Goal: Task Accomplishment & Management: Manage account settings

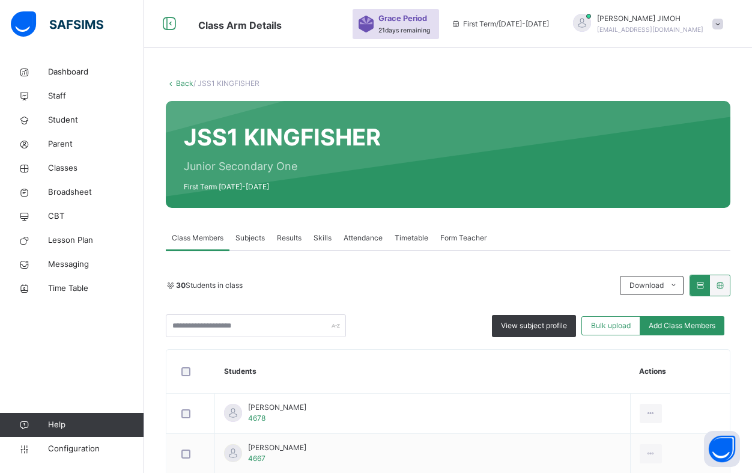
click at [184, 80] on link "Back" at bounding box center [184, 83] width 17 height 9
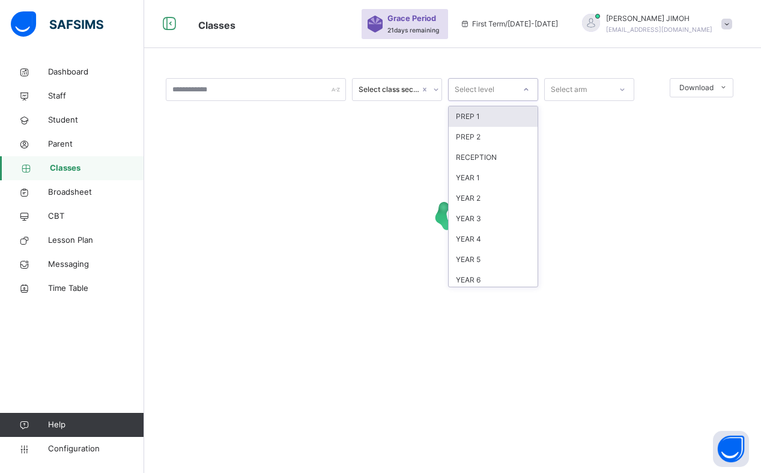
click at [524, 88] on icon at bounding box center [526, 90] width 7 height 12
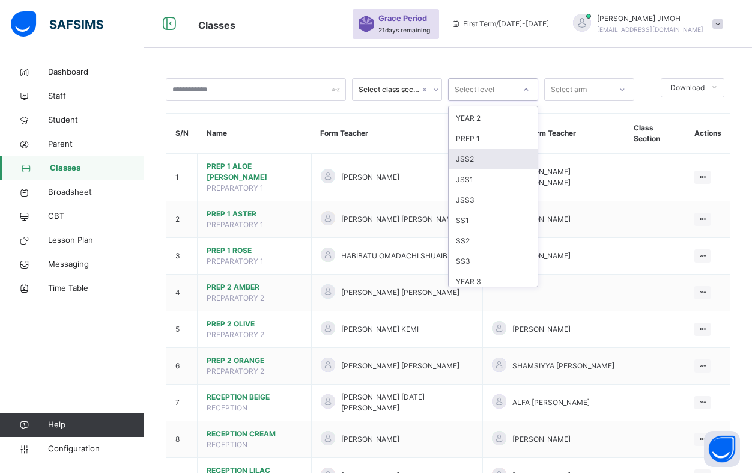
scroll to position [126, 0]
click at [486, 174] on div "JSS3" at bounding box center [493, 174] width 89 height 20
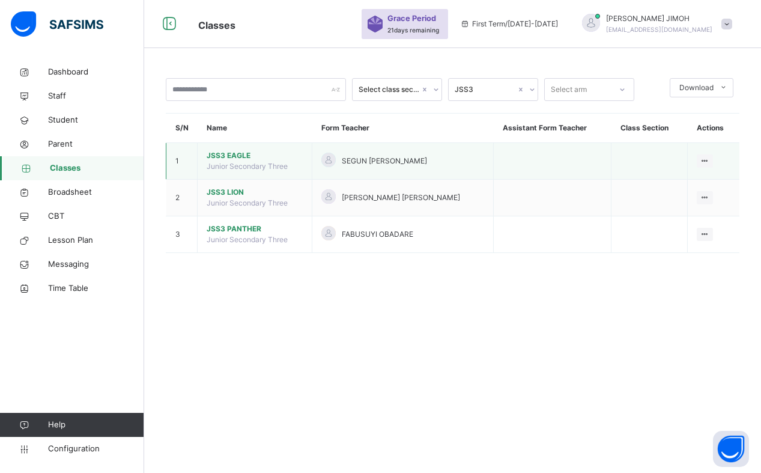
click at [233, 154] on span "JSS3 EAGLE" at bounding box center [255, 155] width 96 height 11
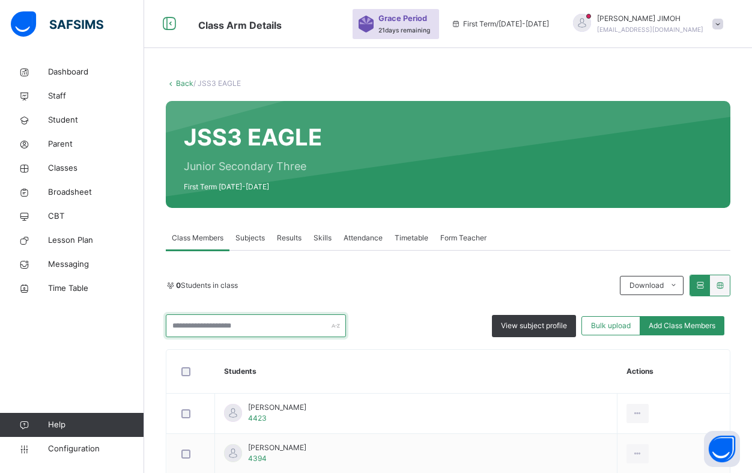
click at [219, 326] on input "text" at bounding box center [256, 325] width 180 height 23
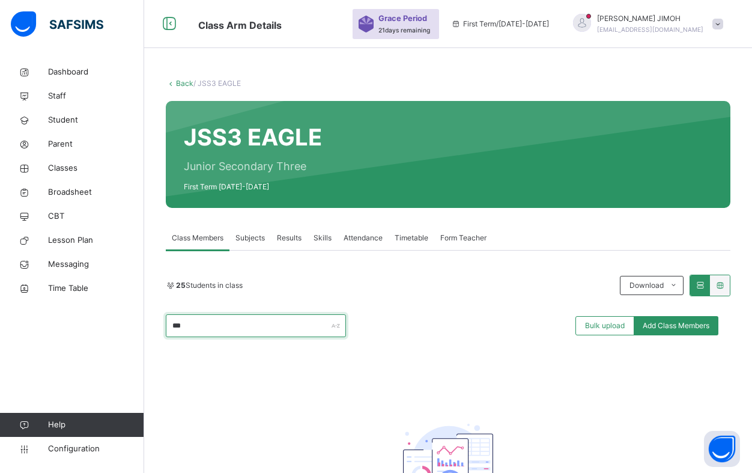
type input "****"
click at [167, 323] on input "****" at bounding box center [256, 325] width 180 height 23
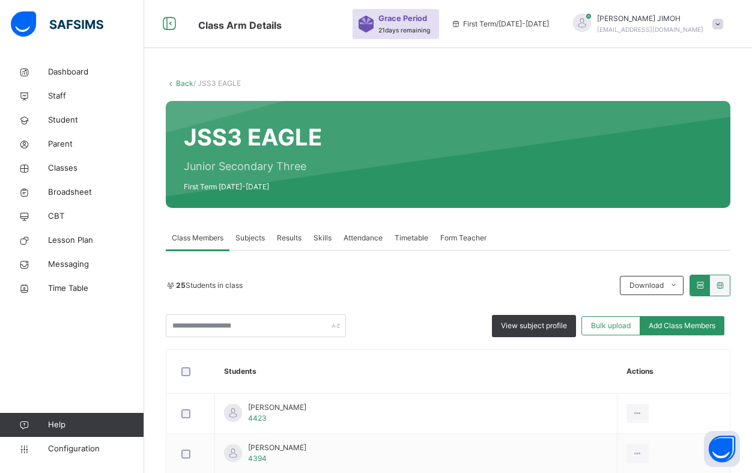
click at [181, 82] on link "Back" at bounding box center [184, 83] width 17 height 9
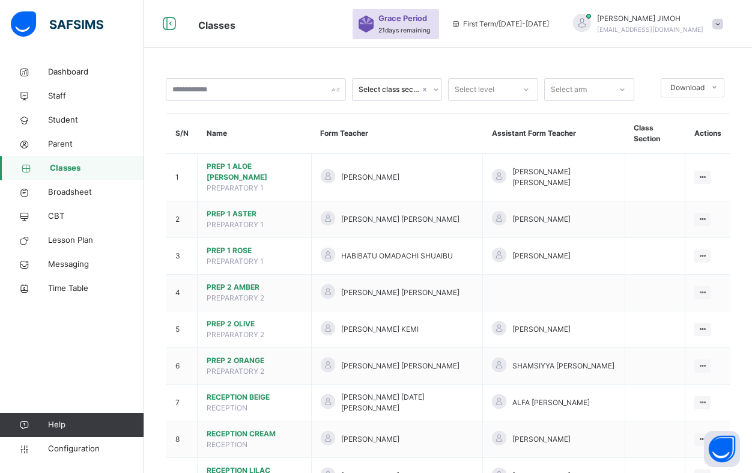
click at [431, 88] on div at bounding box center [435, 89] width 11 height 19
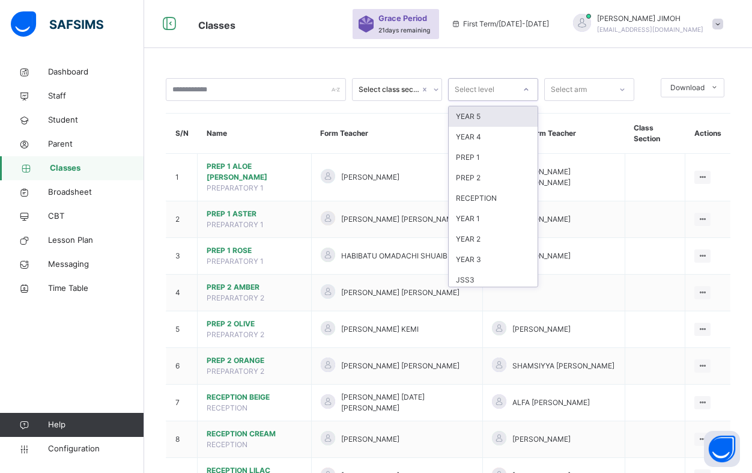
click at [528, 87] on icon at bounding box center [526, 90] width 7 height 12
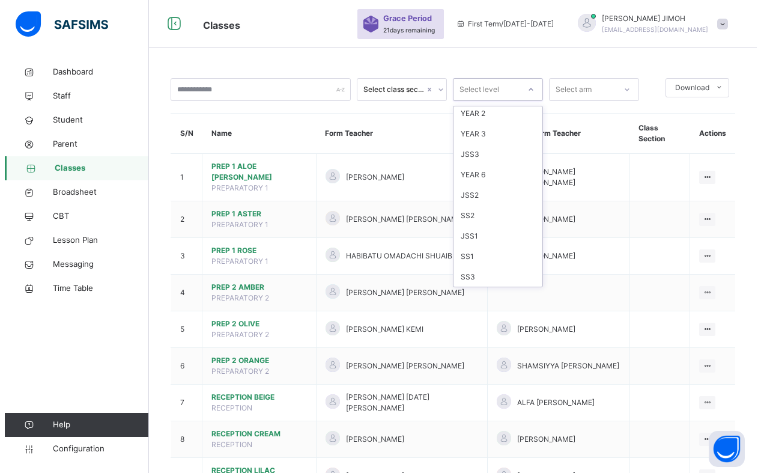
scroll to position [126, 0]
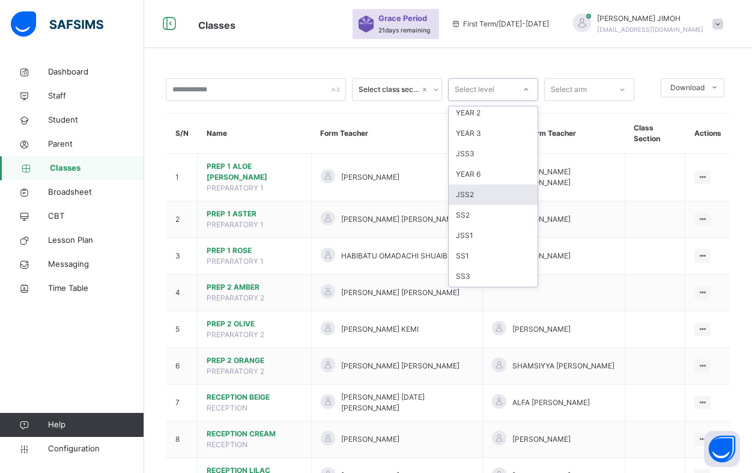
click at [484, 193] on div "JSS2" at bounding box center [493, 194] width 89 height 20
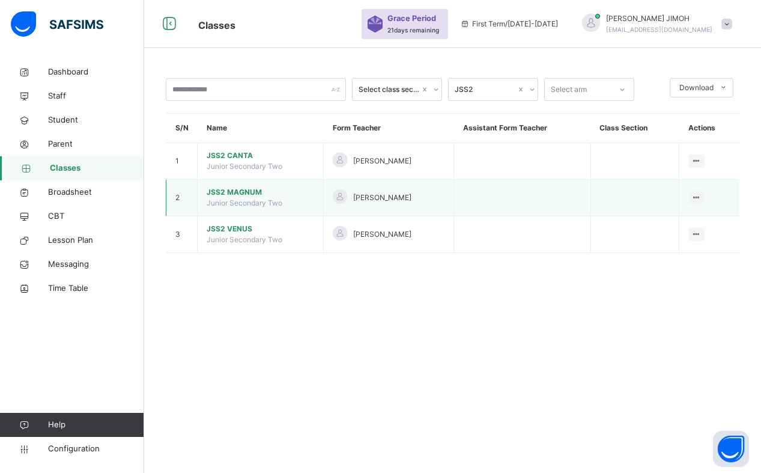
click at [243, 191] on span "JSS2 MAGNUM" at bounding box center [261, 192] width 108 height 11
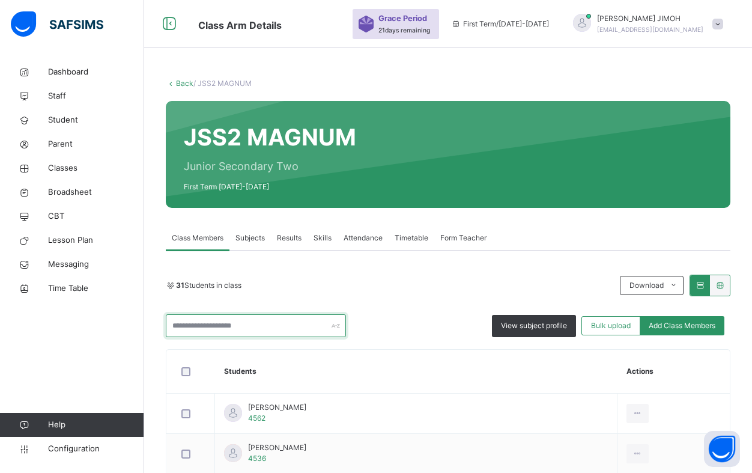
click at [231, 325] on input "text" at bounding box center [256, 325] width 180 height 23
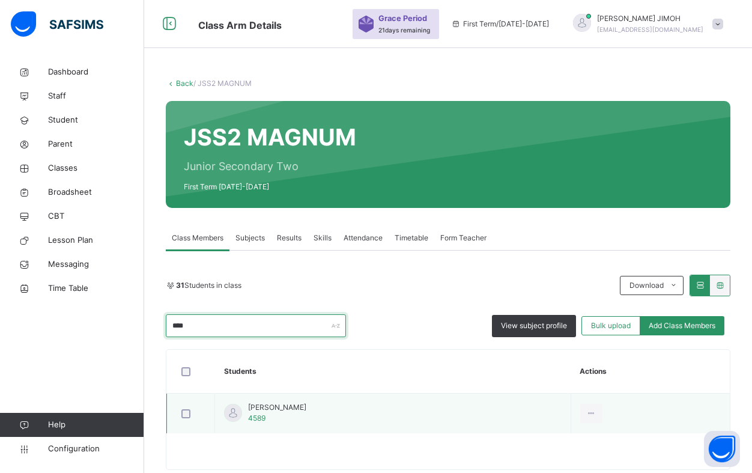
type input "****"
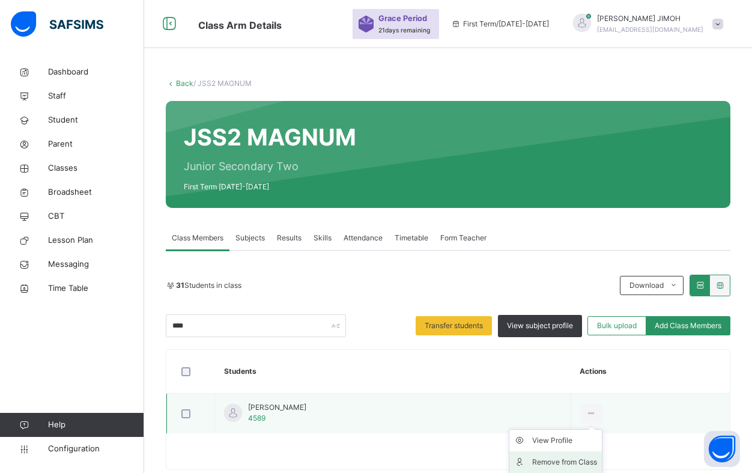
click at [597, 460] on div "Remove from Class" at bounding box center [564, 462] width 65 height 12
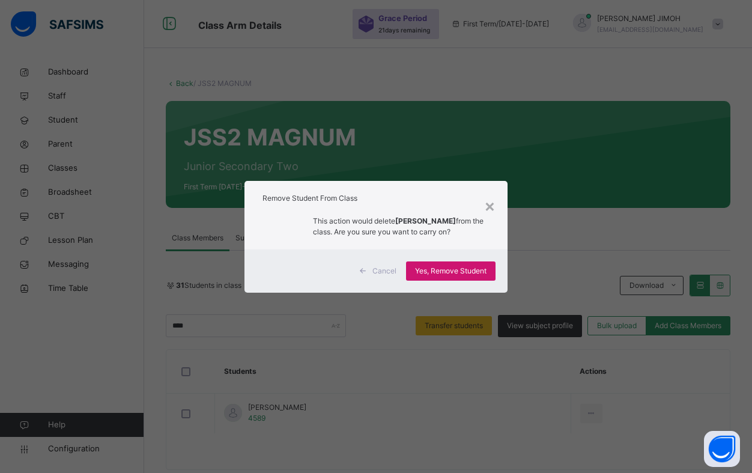
click at [452, 275] on span "Yes, Remove Student" at bounding box center [451, 271] width 72 height 11
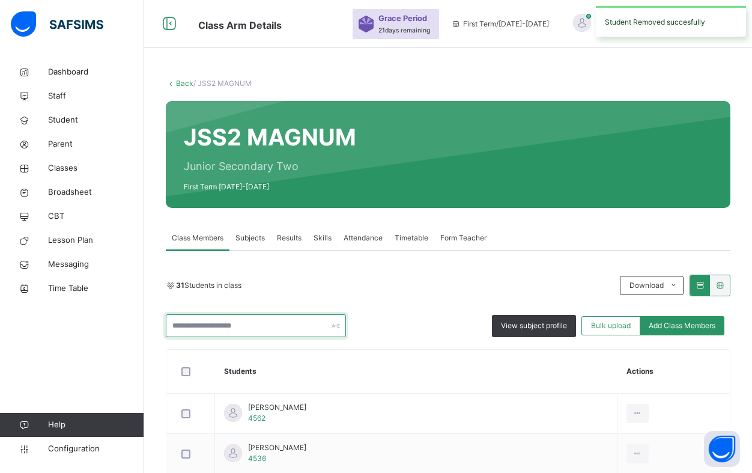
click at [220, 326] on input "text" at bounding box center [256, 325] width 180 height 23
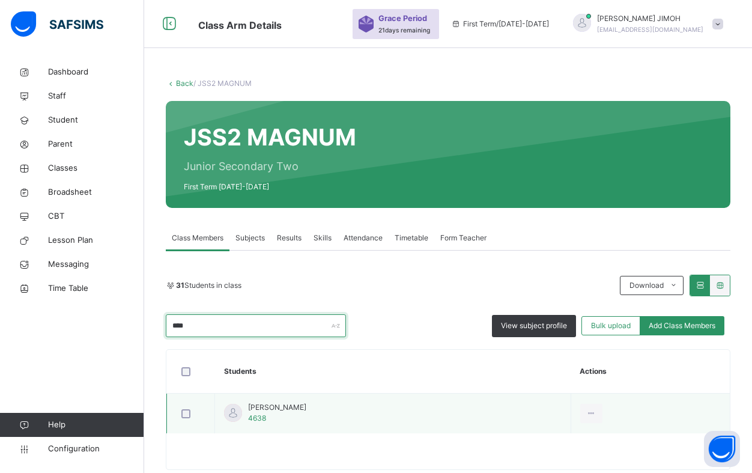
type input "****"
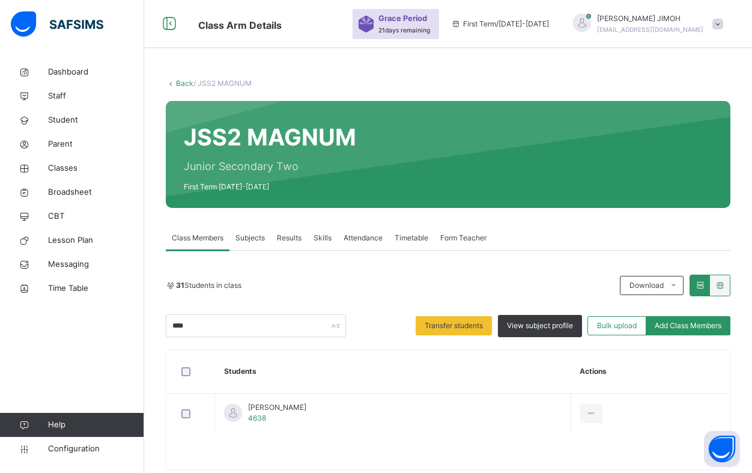
click at [0, 0] on div "Remove from Class" at bounding box center [0, 0] width 0 height 0
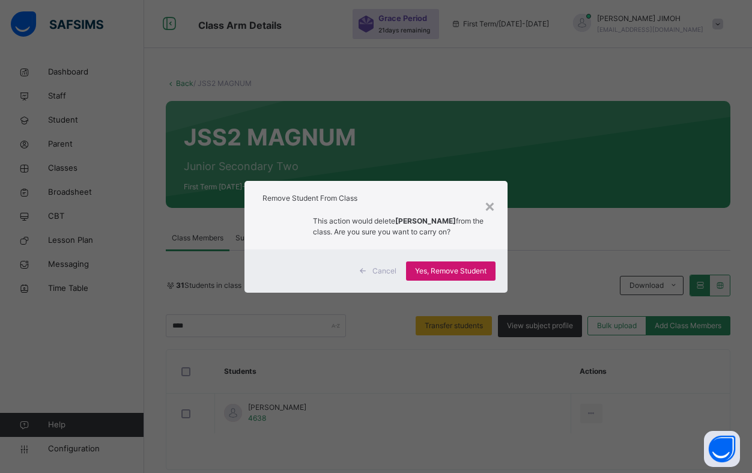
click at [437, 272] on span "Yes, Remove Student" at bounding box center [451, 271] width 72 height 11
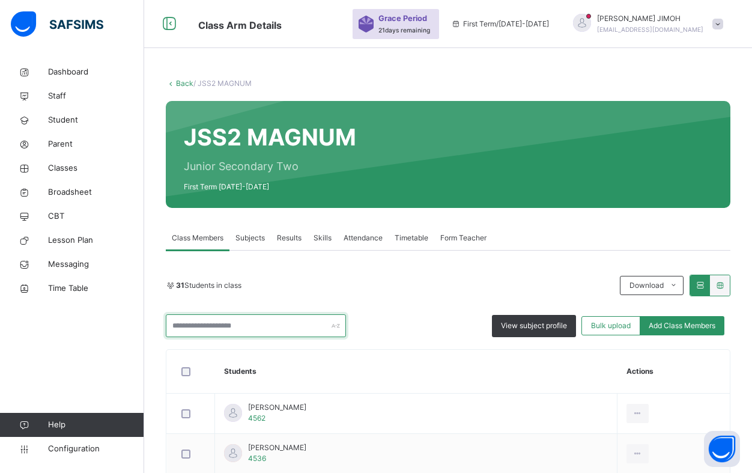
drag, startPoint x: 259, startPoint y: 331, endPoint x: 259, endPoint y: 321, distance: 9.6
click at [259, 329] on input "text" at bounding box center [256, 325] width 180 height 23
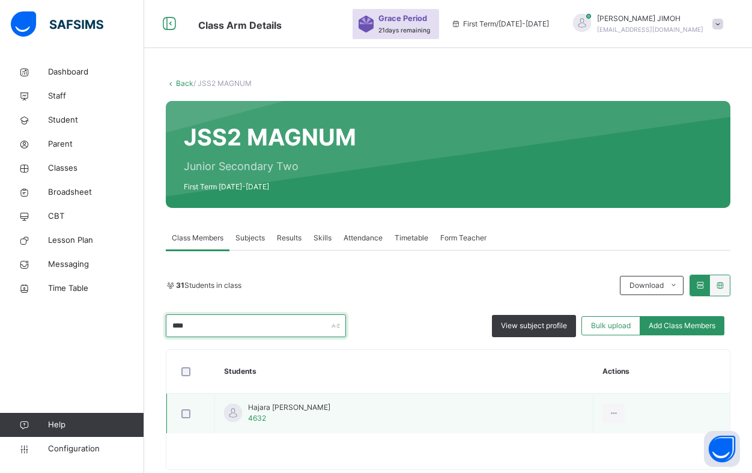
type input "****"
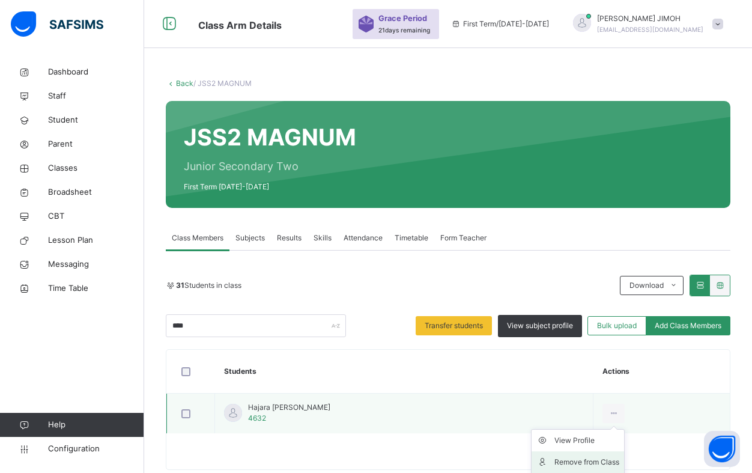
click at [578, 460] on div "Remove from Class" at bounding box center [587, 462] width 65 height 12
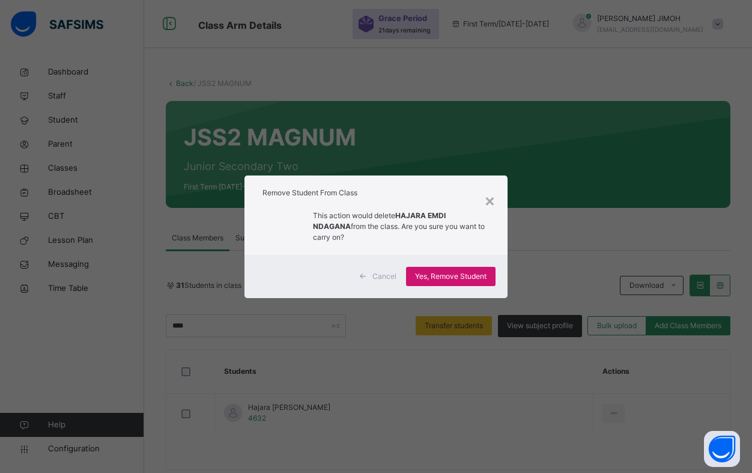
click at [441, 271] on span "Yes, Remove Student" at bounding box center [451, 276] width 72 height 11
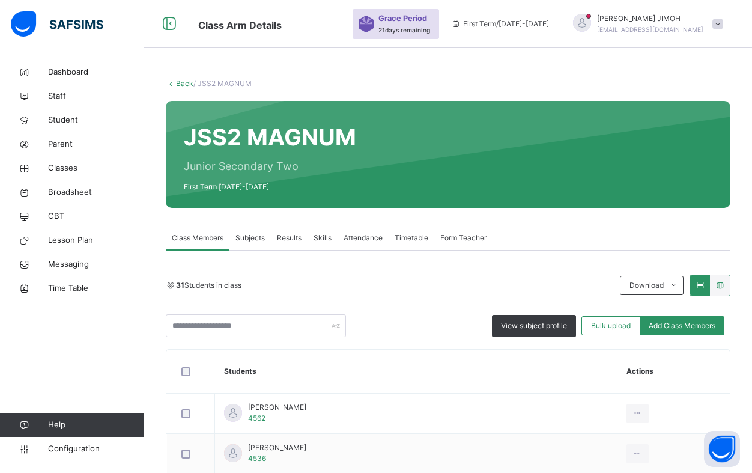
click at [184, 81] on link "Back" at bounding box center [184, 83] width 17 height 9
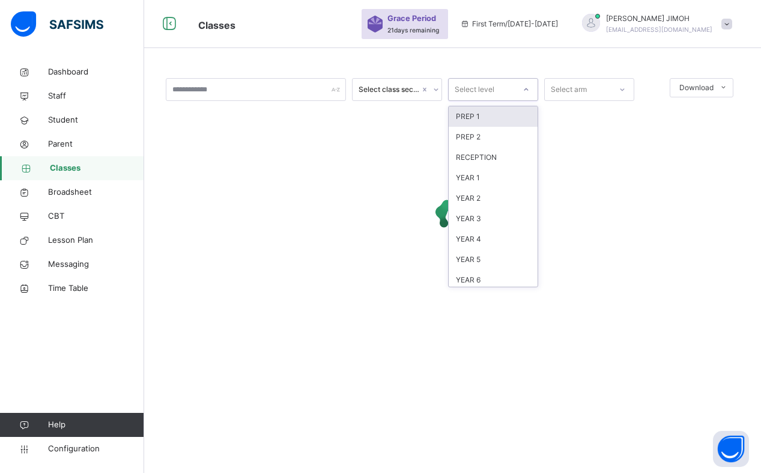
click at [524, 88] on icon at bounding box center [526, 90] width 7 height 12
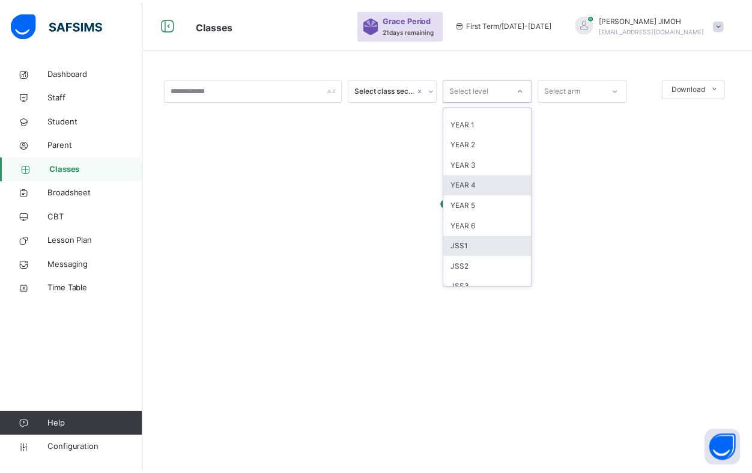
scroll to position [126, 0]
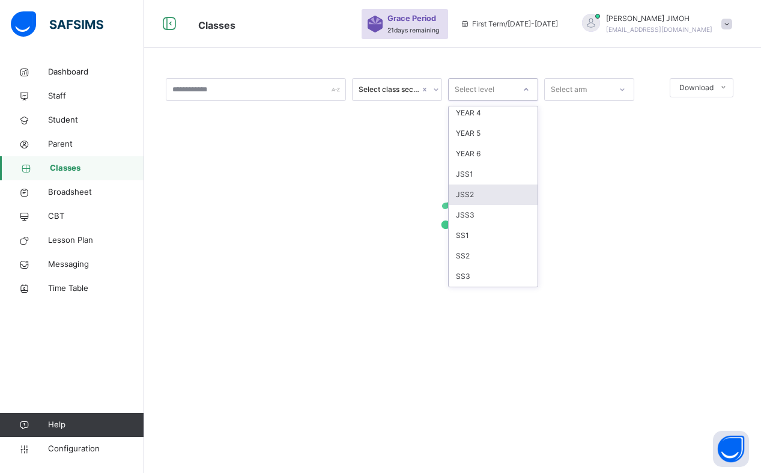
click at [478, 195] on div "JSS2" at bounding box center [493, 194] width 89 height 20
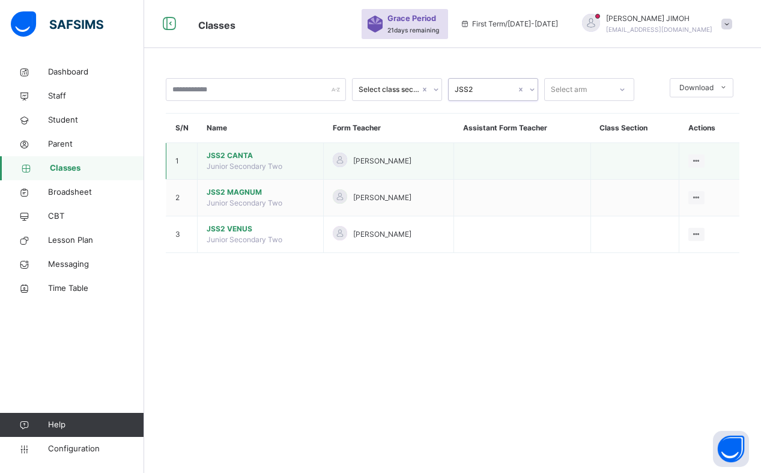
click at [233, 154] on span "JSS2 CANTA" at bounding box center [261, 155] width 108 height 11
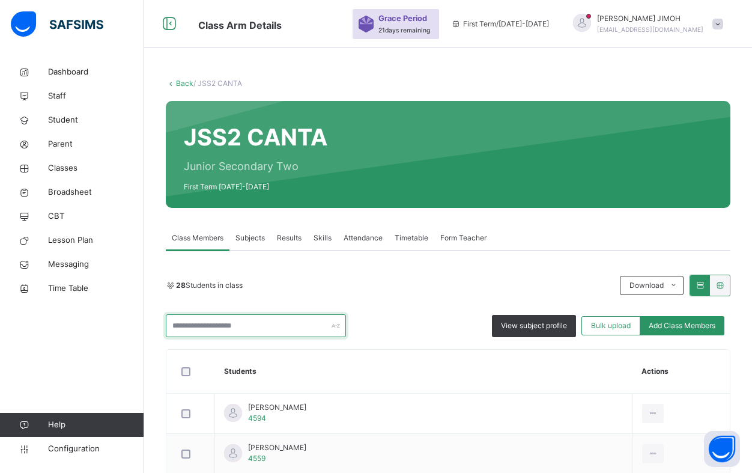
click at [216, 322] on input "text" at bounding box center [256, 325] width 180 height 23
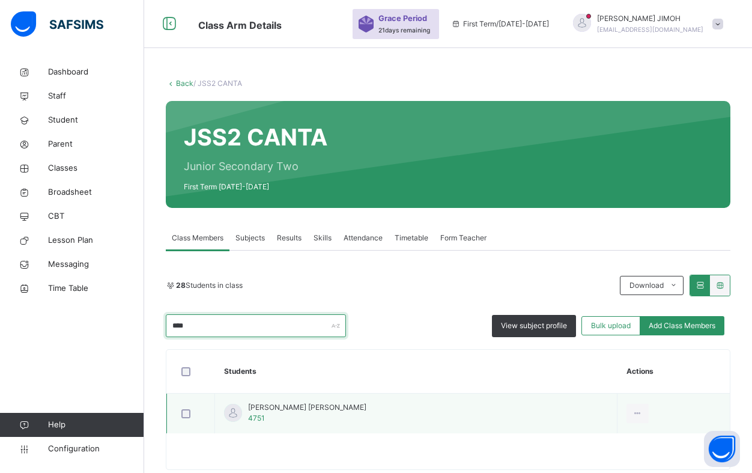
type input "****"
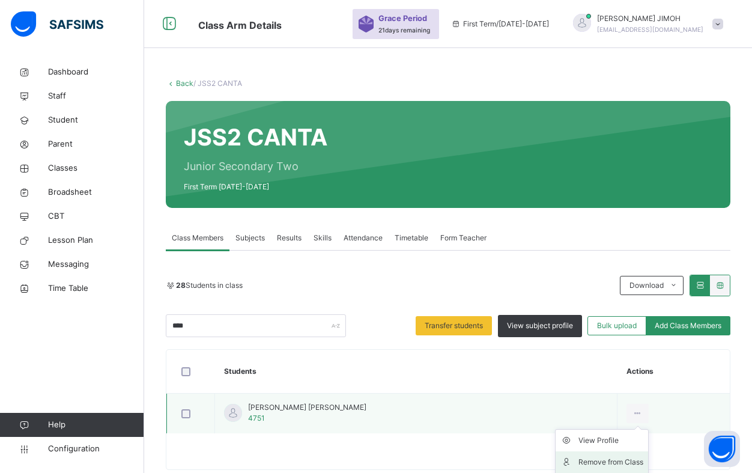
click at [584, 459] on div "Remove from Class" at bounding box center [611, 462] width 65 height 12
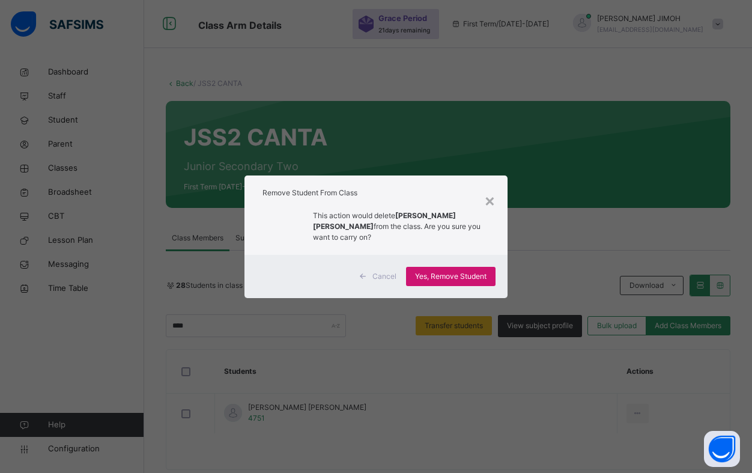
click at [443, 273] on span "Yes, Remove Student" at bounding box center [451, 276] width 72 height 11
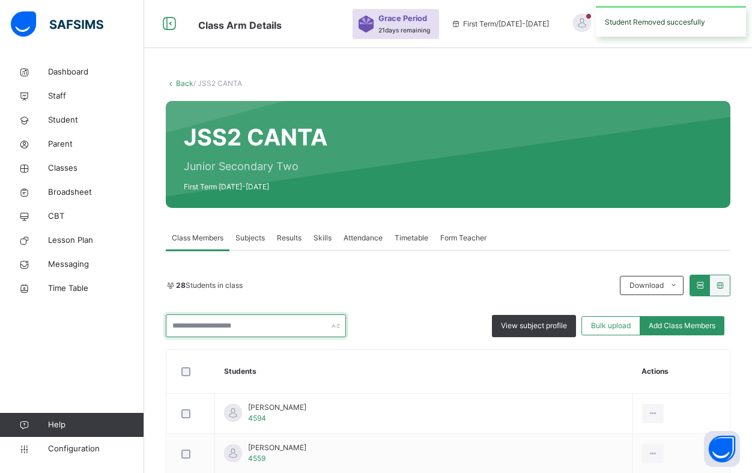
drag, startPoint x: 234, startPoint y: 325, endPoint x: 233, endPoint y: 314, distance: 10.9
click at [234, 324] on input "text" at bounding box center [256, 325] width 180 height 23
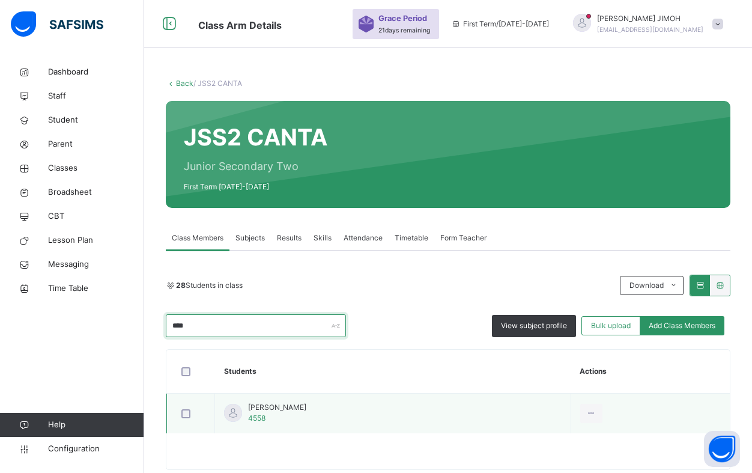
type input "****"
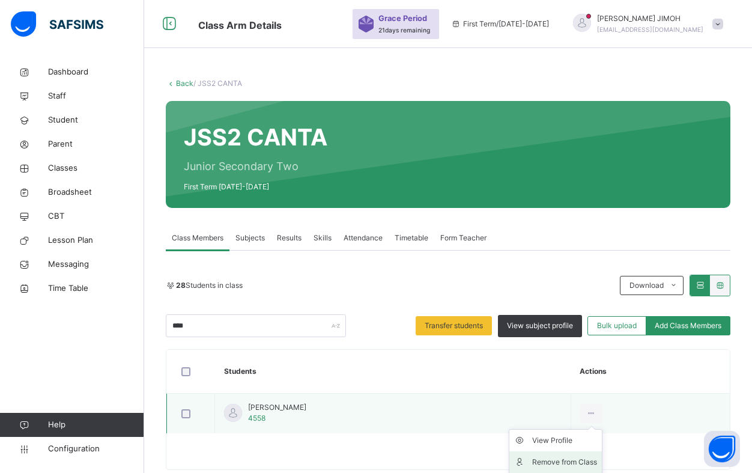
click at [578, 463] on div "Remove from Class" at bounding box center [564, 462] width 65 height 12
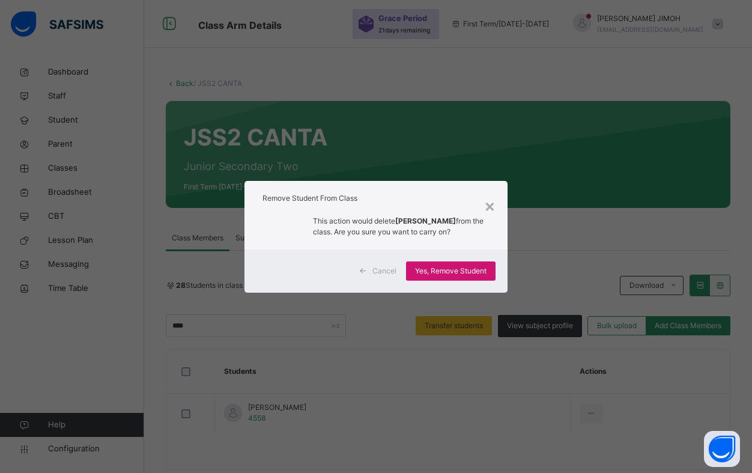
click at [451, 272] on span "Yes, Remove Student" at bounding box center [451, 271] width 72 height 11
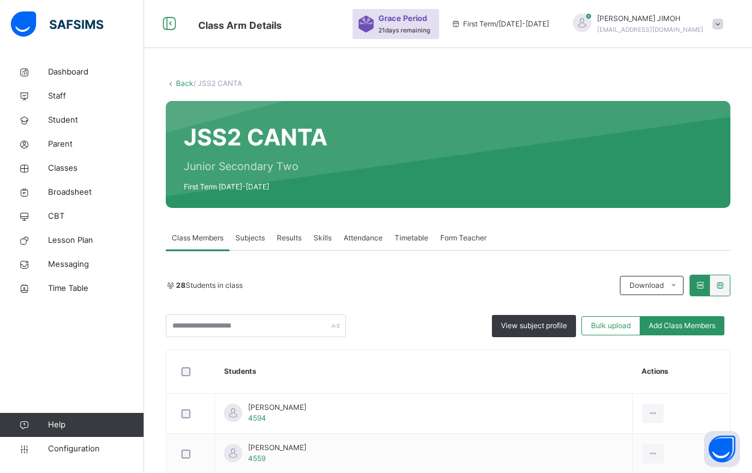
click at [181, 83] on link "Back" at bounding box center [184, 83] width 17 height 9
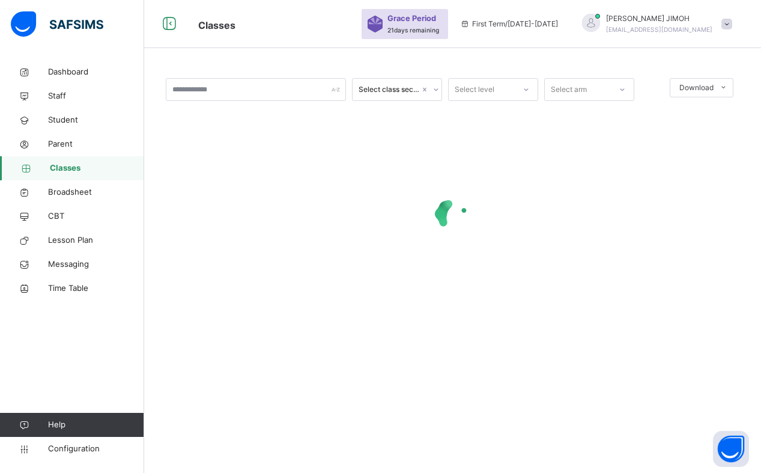
click at [530, 88] on div at bounding box center [526, 89] width 20 height 19
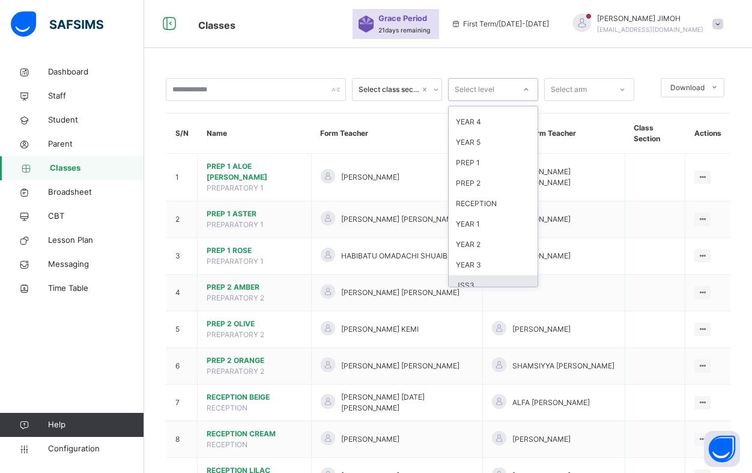
scroll to position [6, 0]
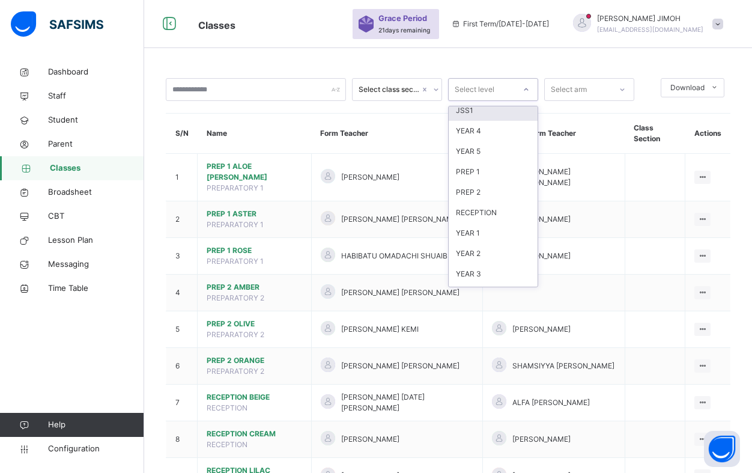
click at [479, 109] on div "JSS1" at bounding box center [493, 110] width 89 height 20
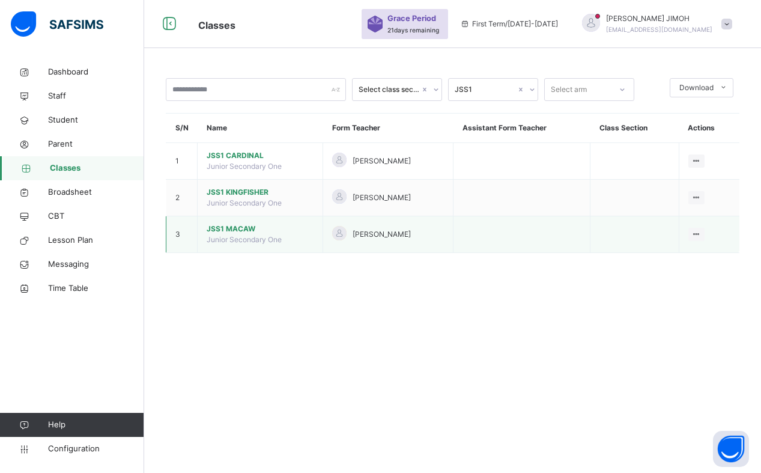
click at [222, 225] on span "JSS1 MACAW" at bounding box center [260, 229] width 107 height 11
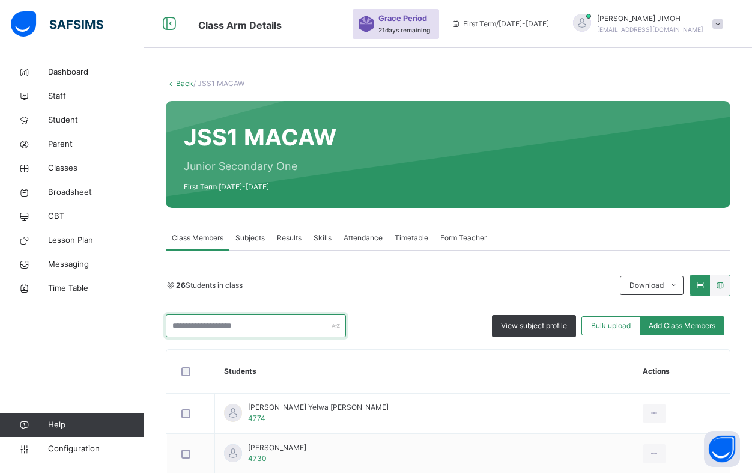
click at [244, 329] on input "text" at bounding box center [256, 325] width 180 height 23
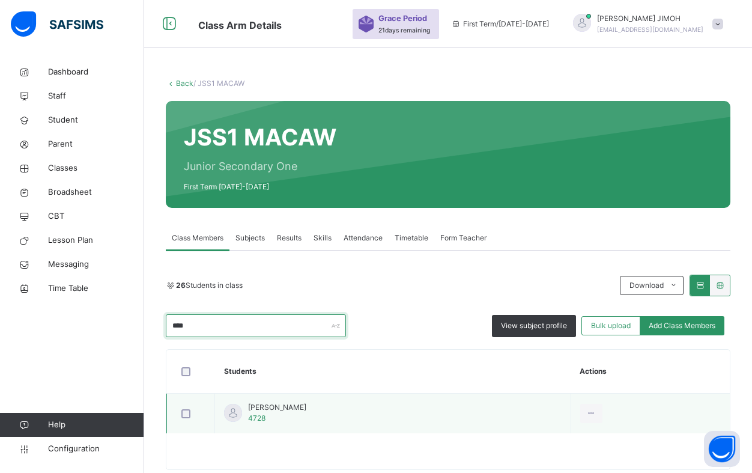
type input "****"
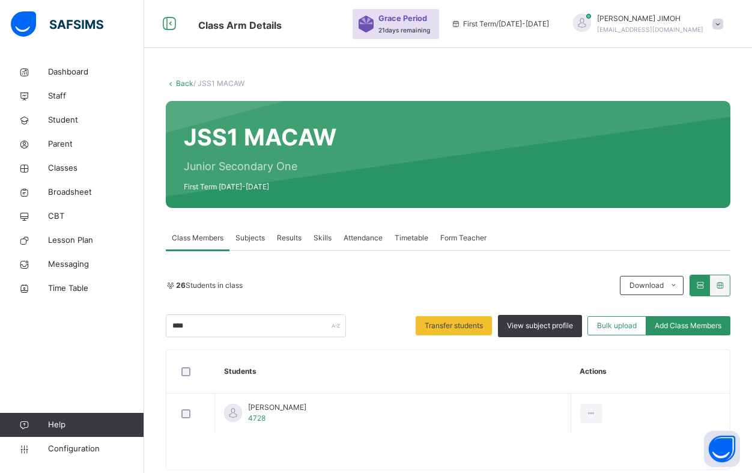
drag, startPoint x: 576, startPoint y: 461, endPoint x: 522, endPoint y: 436, distance: 59.4
click at [0, 0] on div "Remove from Class" at bounding box center [0, 0] width 0 height 0
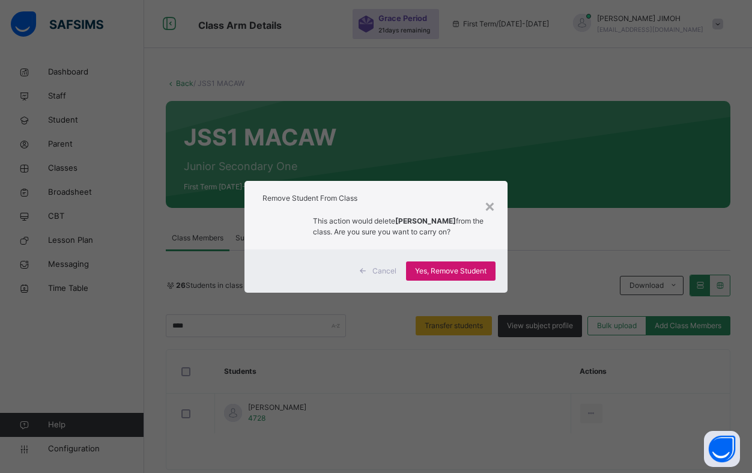
click at [456, 266] on span "Yes, Remove Student" at bounding box center [451, 271] width 72 height 11
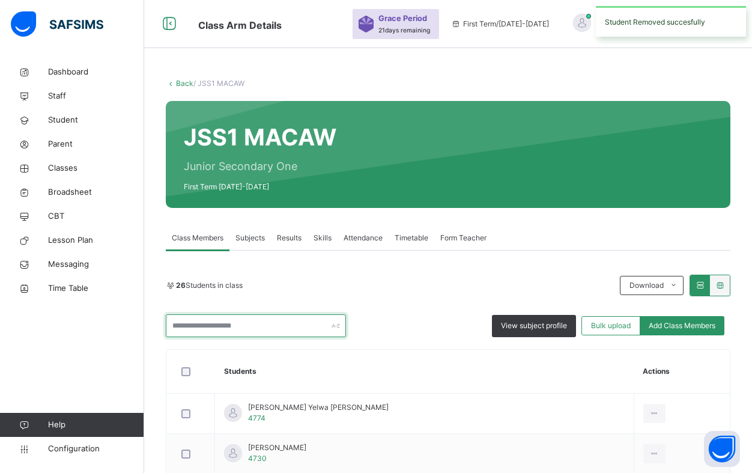
click at [249, 335] on input "text" at bounding box center [256, 325] width 180 height 23
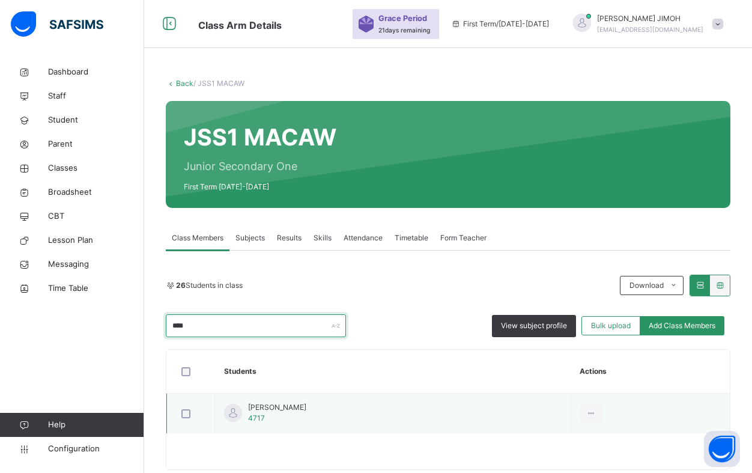
type input "****"
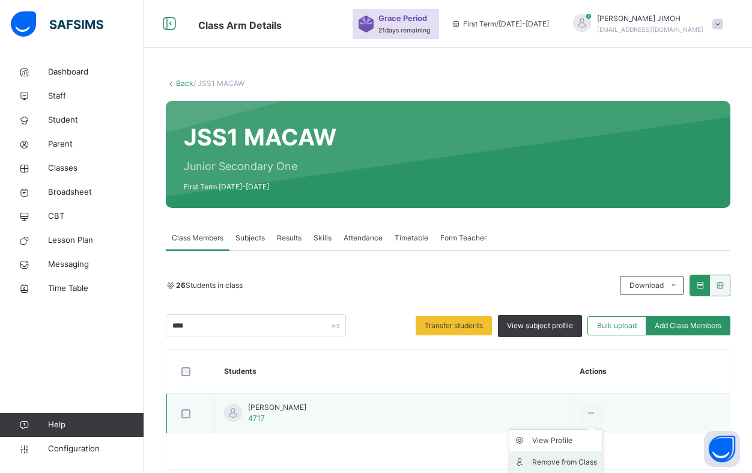
click at [575, 460] on div "Remove from Class" at bounding box center [564, 462] width 65 height 12
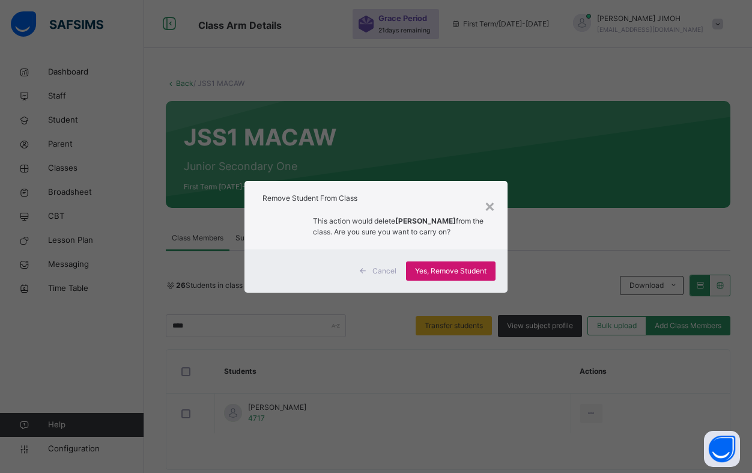
click at [441, 271] on span "Yes, Remove Student" at bounding box center [451, 271] width 72 height 11
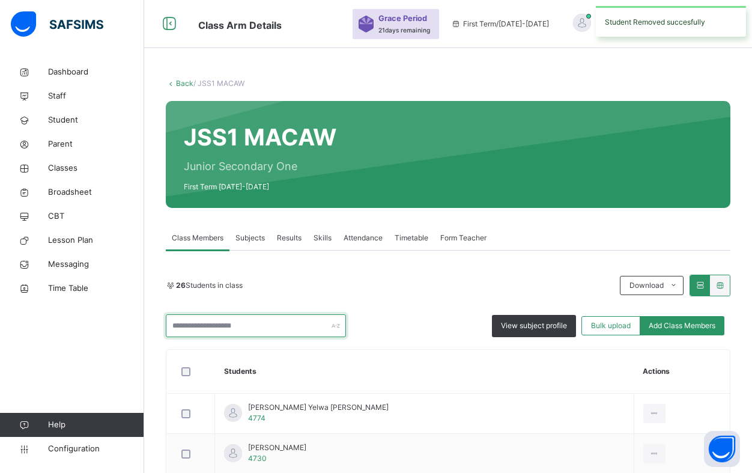
click at [274, 320] on input "text" at bounding box center [256, 325] width 180 height 23
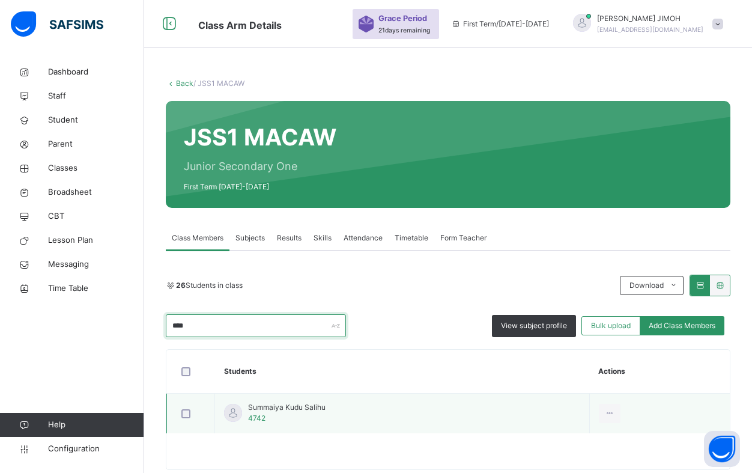
type input "****"
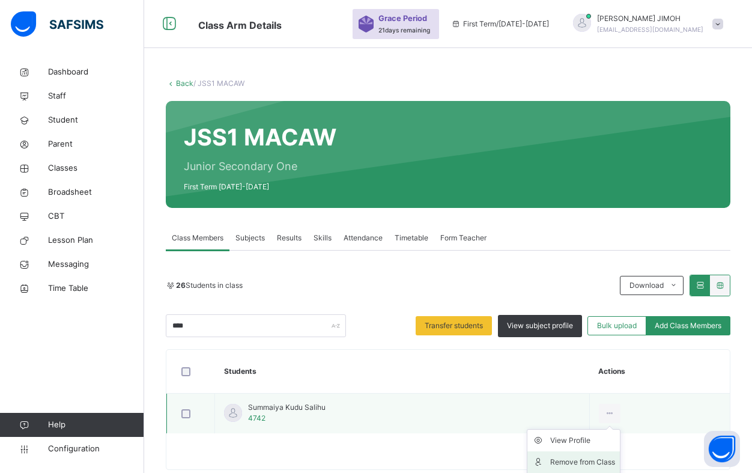
click at [589, 459] on div "Remove from Class" at bounding box center [582, 462] width 65 height 12
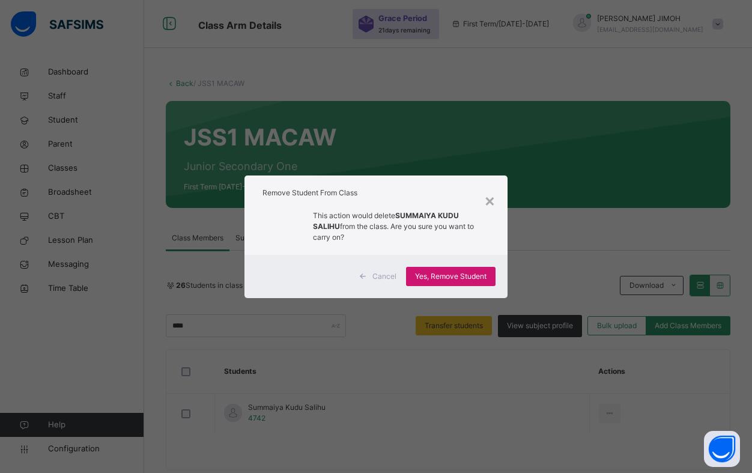
click at [456, 271] on span "Yes, Remove Student" at bounding box center [451, 276] width 72 height 11
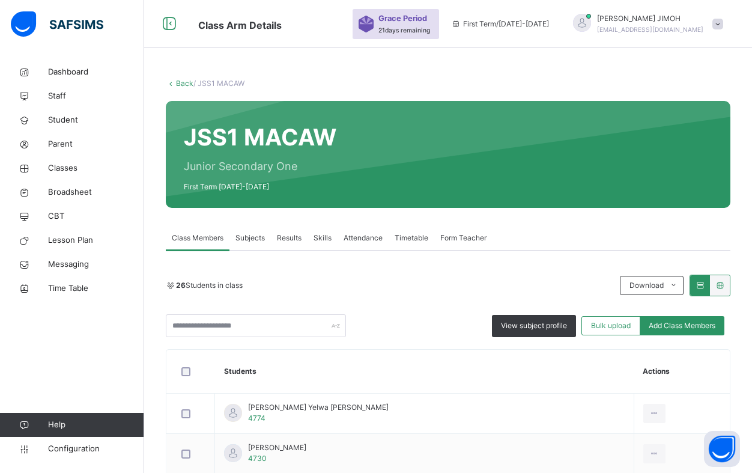
click at [183, 82] on link "Back" at bounding box center [184, 83] width 17 height 9
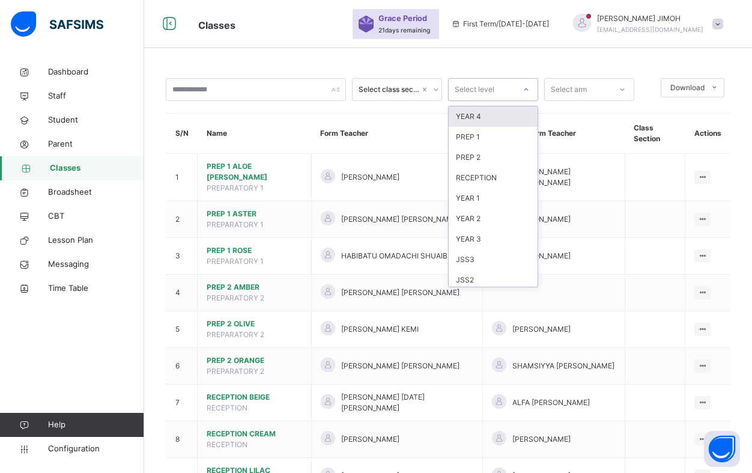
click at [528, 89] on icon at bounding box center [526, 90] width 7 height 12
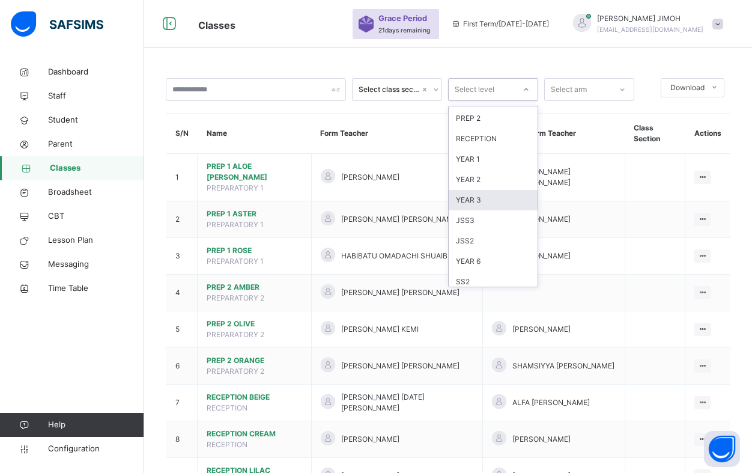
scroll to position [60, 0]
click at [467, 220] on div "JSS2" at bounding box center [493, 220] width 89 height 20
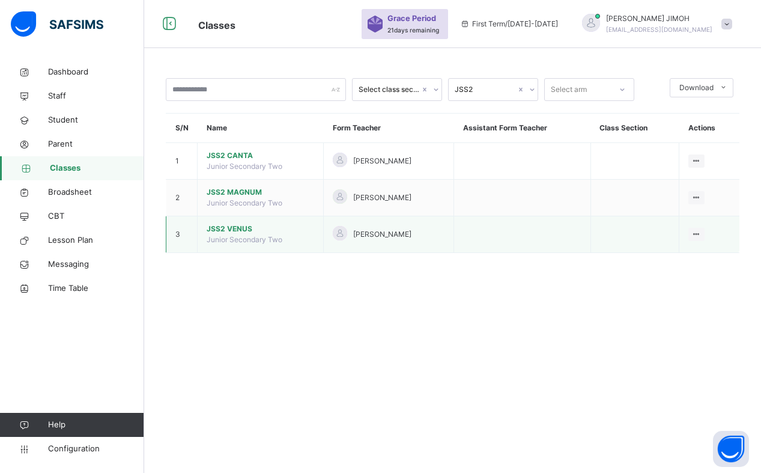
click at [237, 228] on span "JSS2 VENUS" at bounding box center [261, 229] width 108 height 11
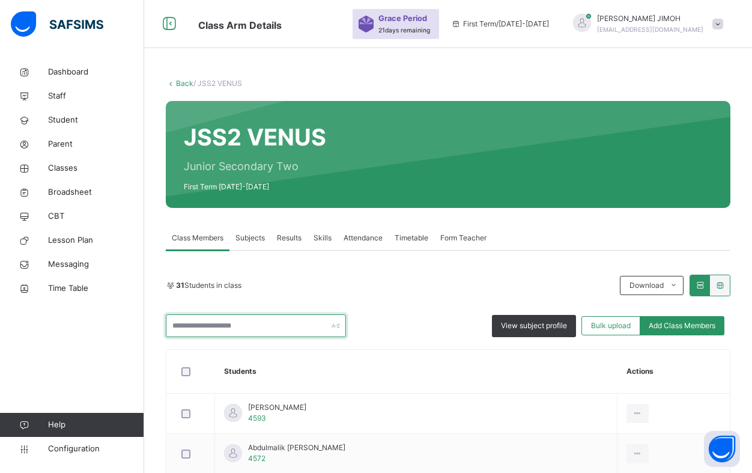
click at [212, 326] on input "text" at bounding box center [256, 325] width 180 height 23
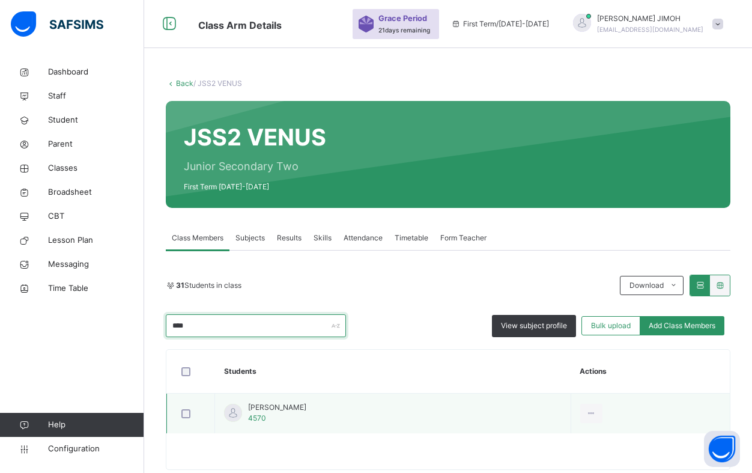
type input "****"
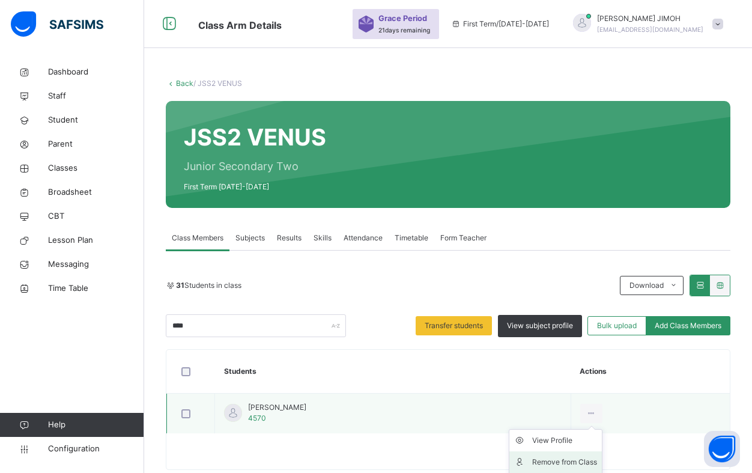
click at [588, 459] on div "Remove from Class" at bounding box center [564, 462] width 65 height 12
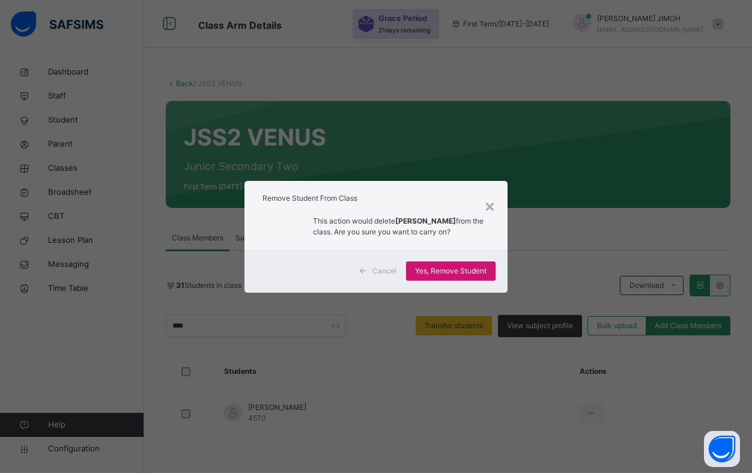
click at [435, 276] on span "Yes, Remove Student" at bounding box center [451, 271] width 72 height 11
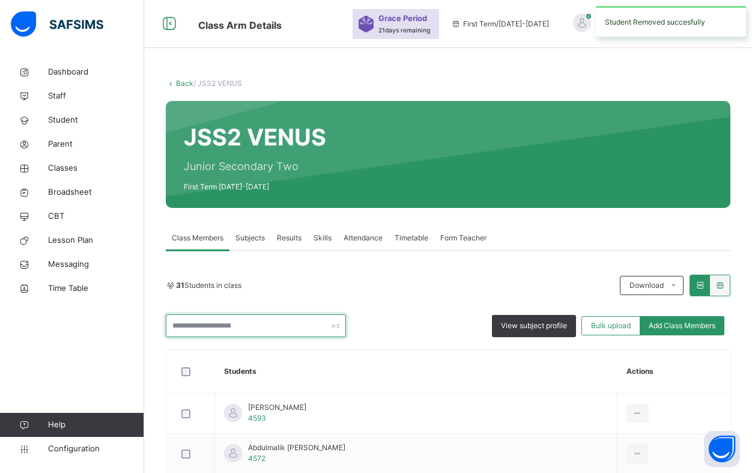
click at [241, 328] on input "text" at bounding box center [256, 325] width 180 height 23
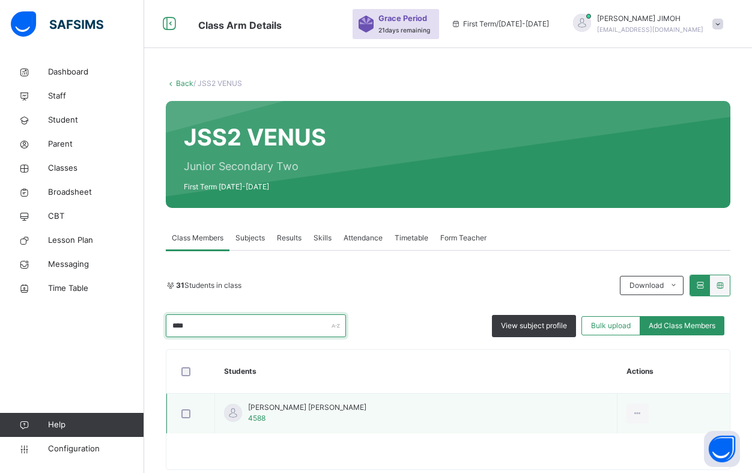
type input "****"
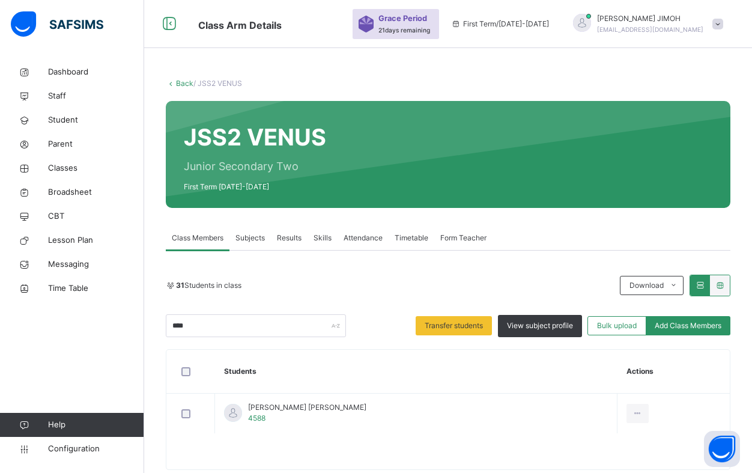
drag, startPoint x: 582, startPoint y: 461, endPoint x: 581, endPoint y: 446, distance: 15.0
click at [0, 0] on div "Remove from Class" at bounding box center [0, 0] width 0 height 0
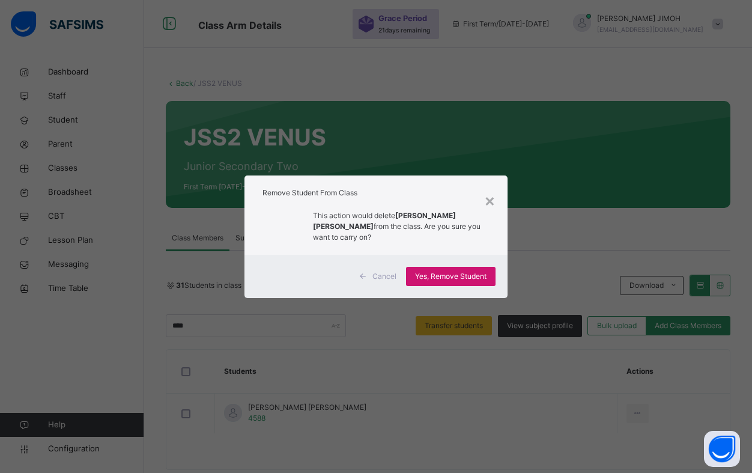
click at [450, 273] on span "Yes, Remove Student" at bounding box center [451, 276] width 72 height 11
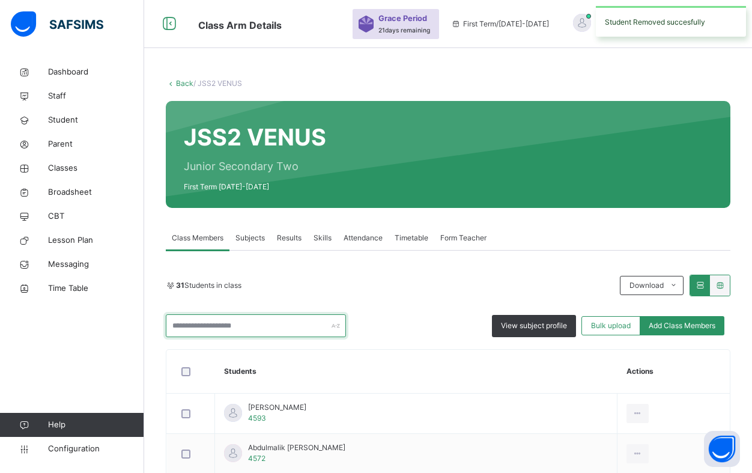
click at [257, 325] on input "text" at bounding box center [256, 325] width 180 height 23
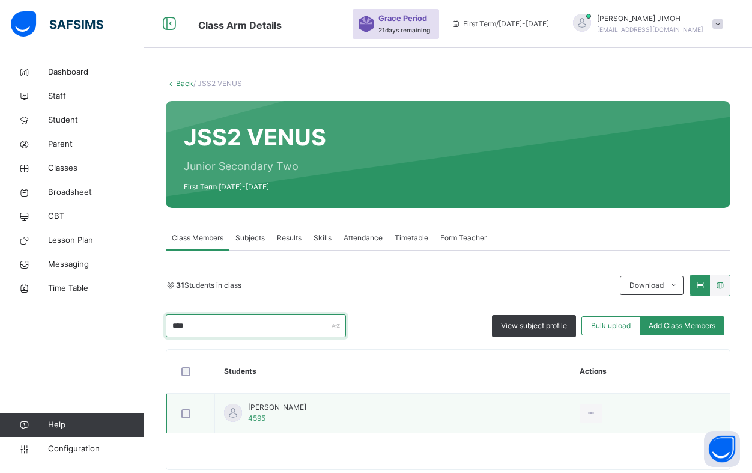
type input "****"
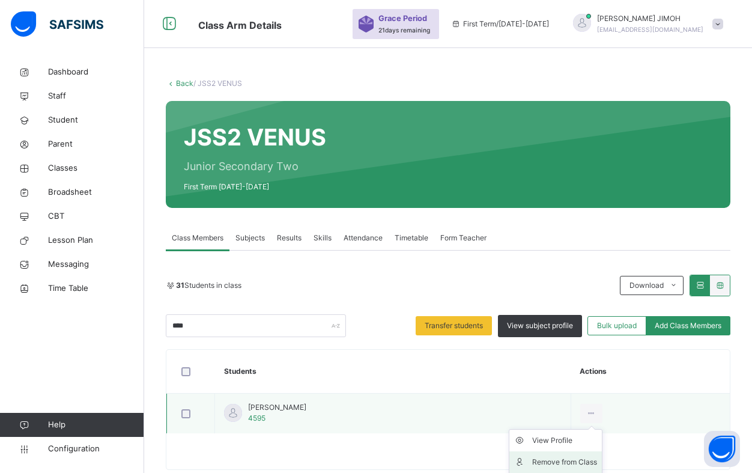
click at [579, 459] on div "Remove from Class" at bounding box center [564, 462] width 65 height 12
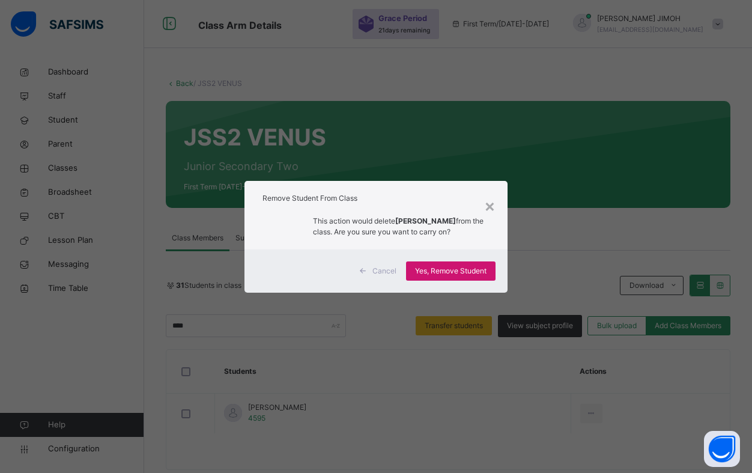
click at [435, 267] on span "Yes, Remove Student" at bounding box center [451, 271] width 72 height 11
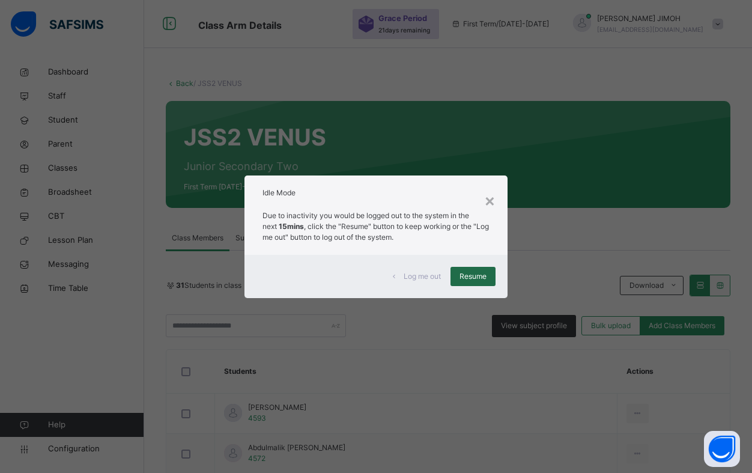
click at [474, 272] on span "Resume" at bounding box center [473, 276] width 27 height 11
